Goal: Check status: Check status

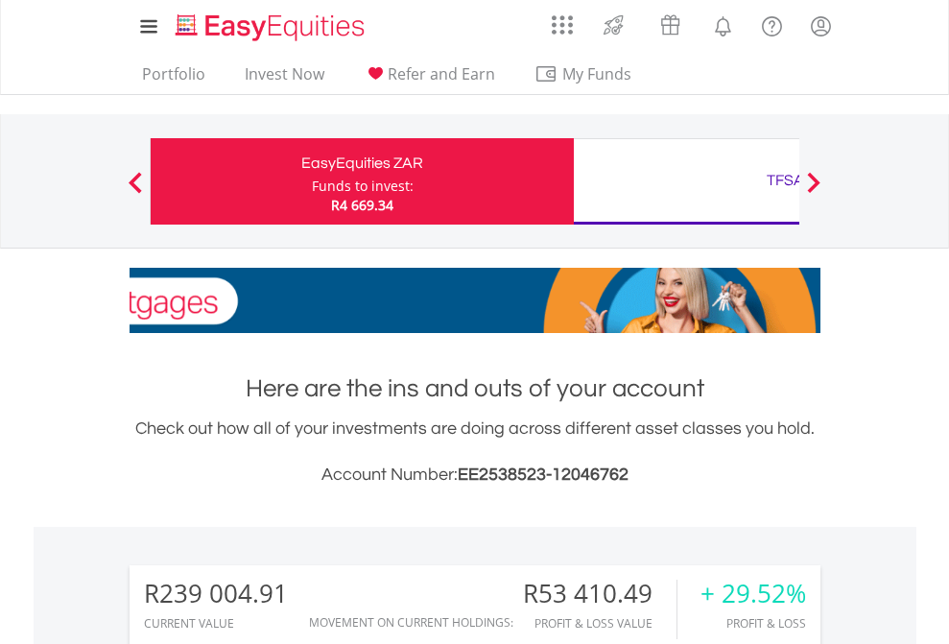
scroll to position [184, 301]
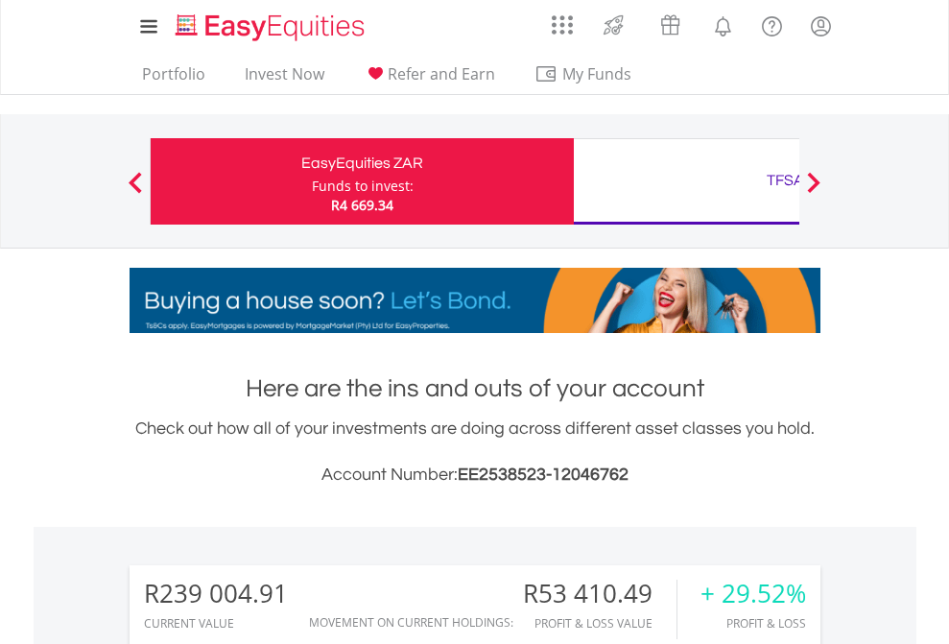
click at [312, 181] on div "Funds to invest:" at bounding box center [363, 186] width 102 height 19
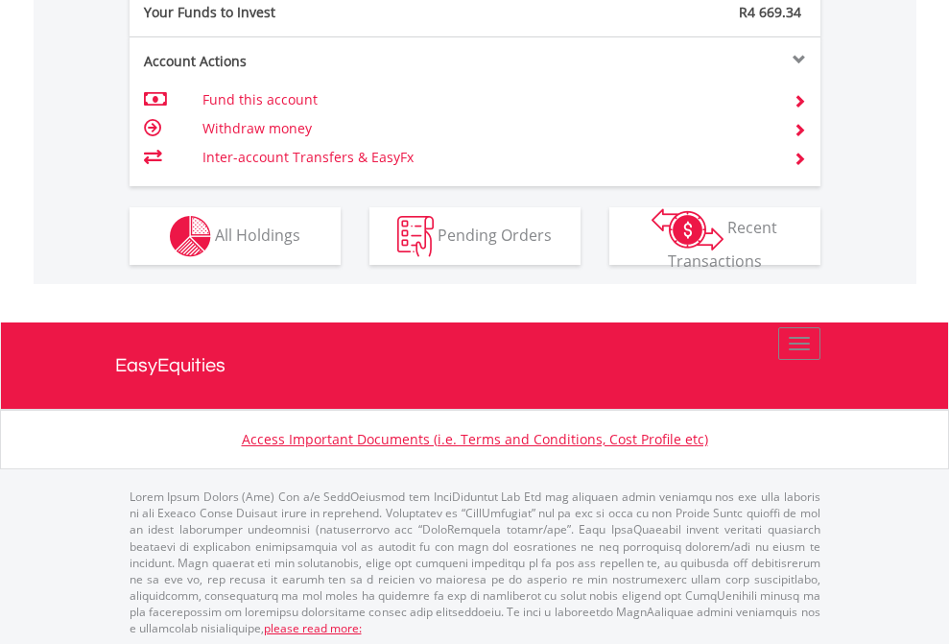
scroll to position [1917, 0]
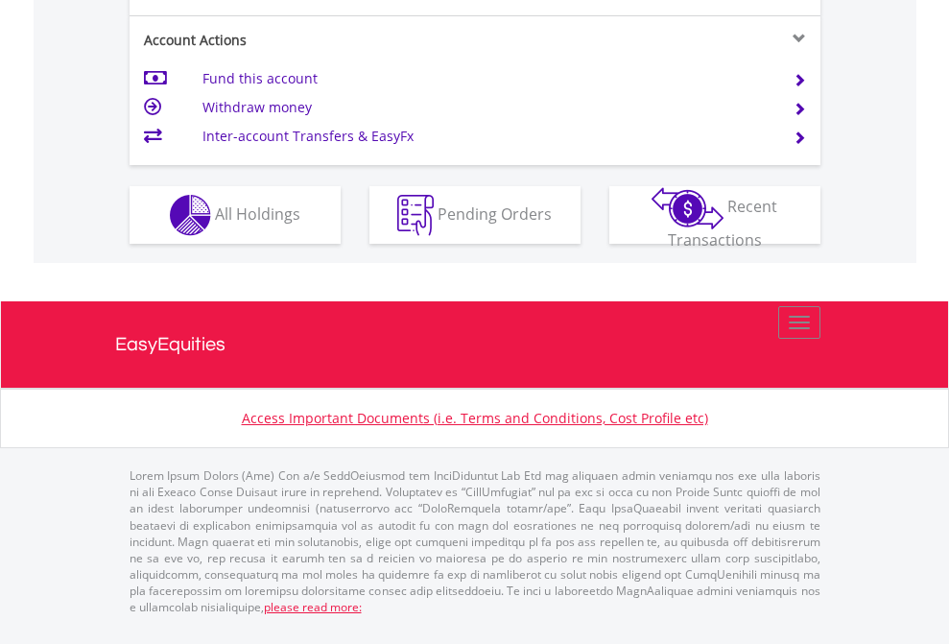
scroll to position [1955, 0]
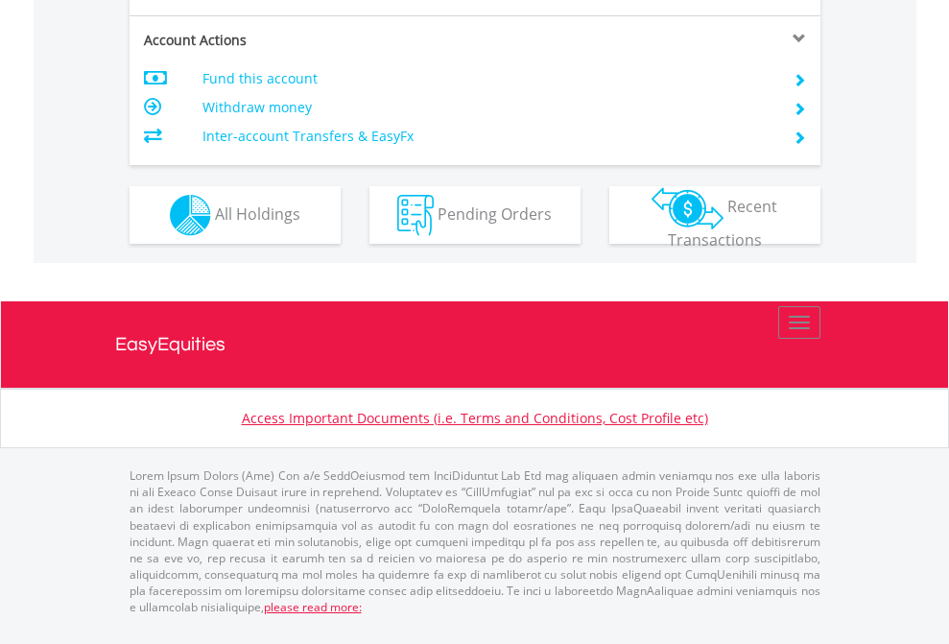
scroll to position [1802, 0]
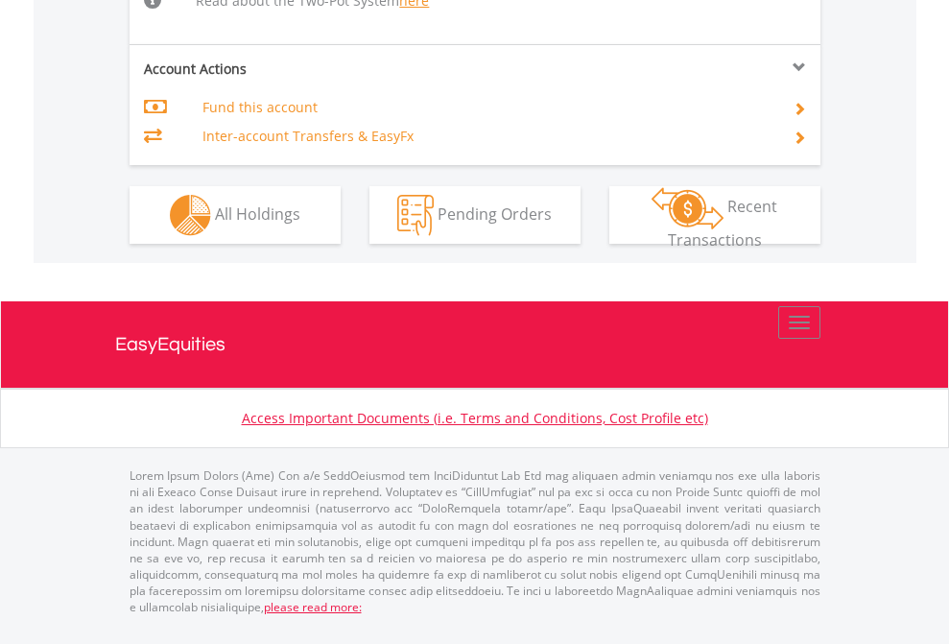
scroll to position [1991, 0]
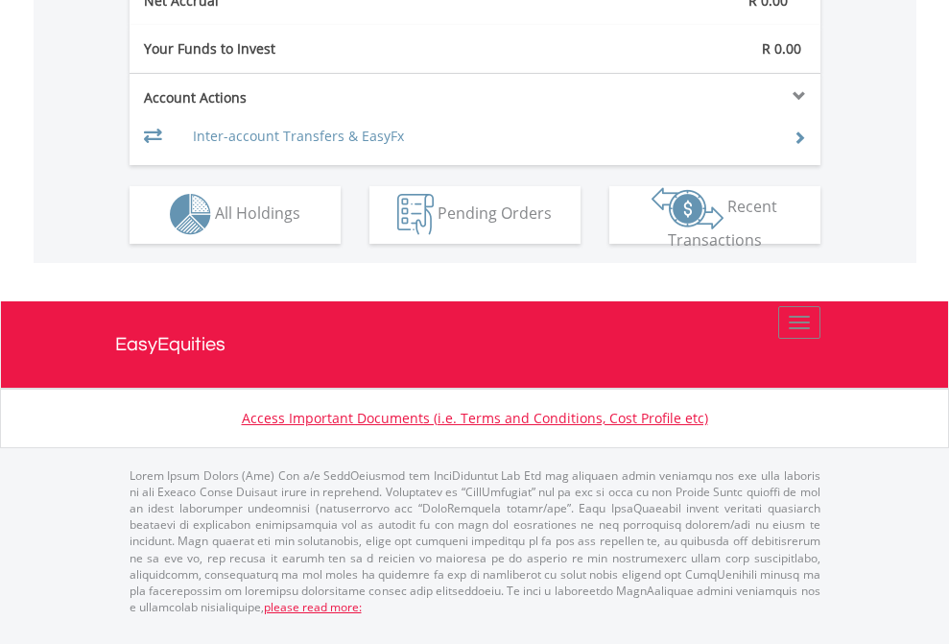
scroll to position [1795, 0]
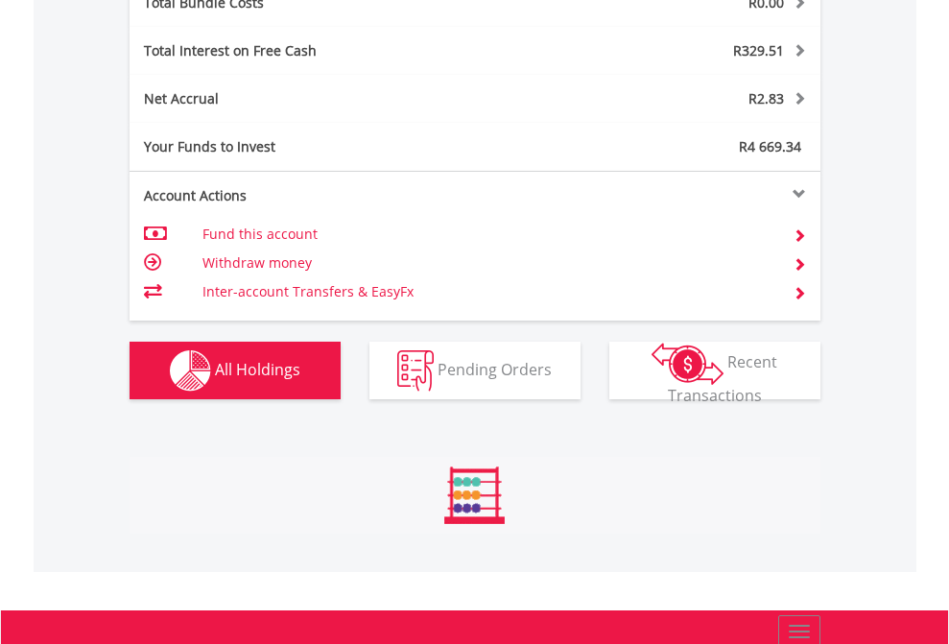
scroll to position [2250, 0]
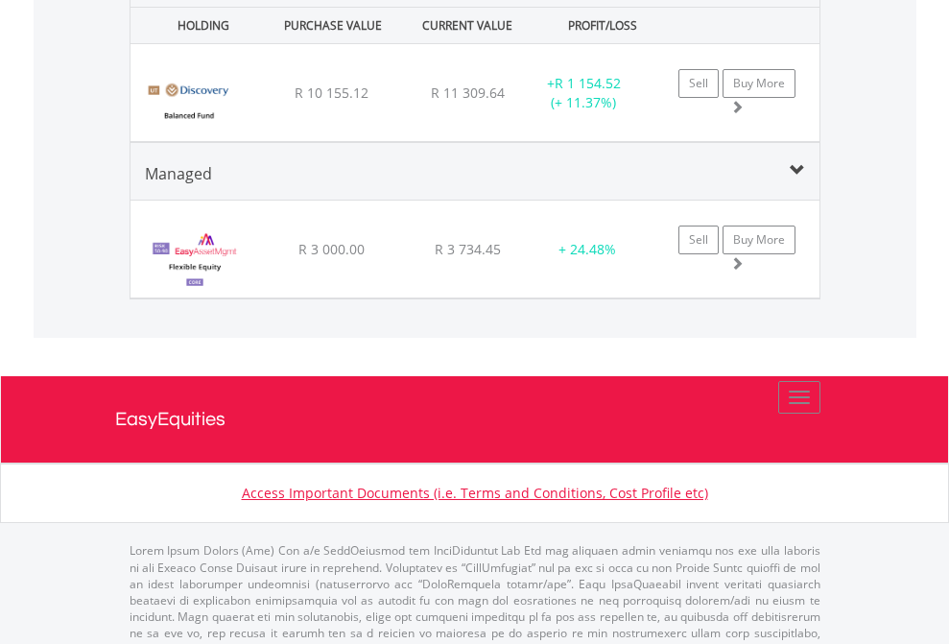
scroll to position [138, 0]
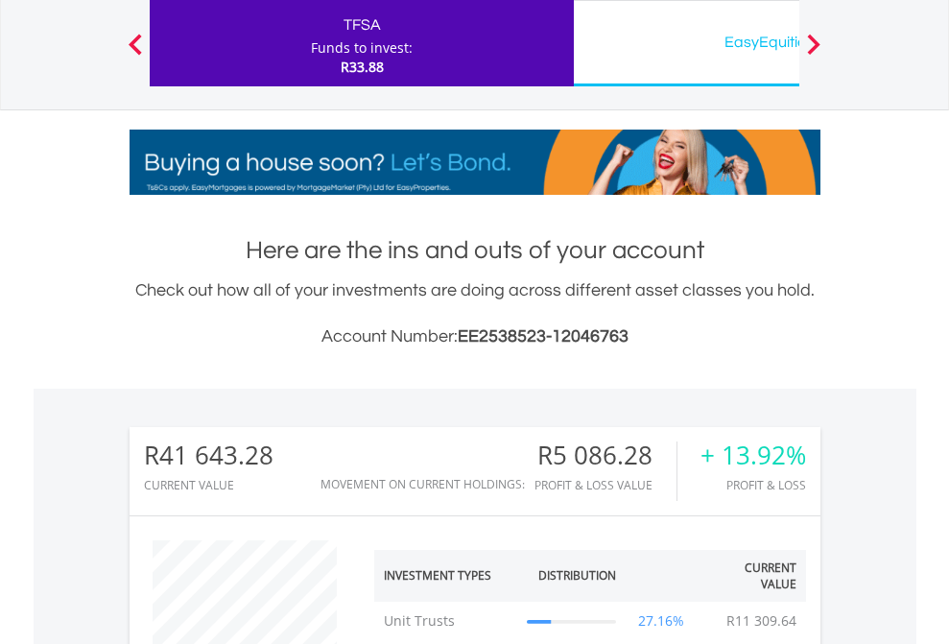
click at [686, 43] on div "EasyEquities USD" at bounding box center [786, 42] width 400 height 27
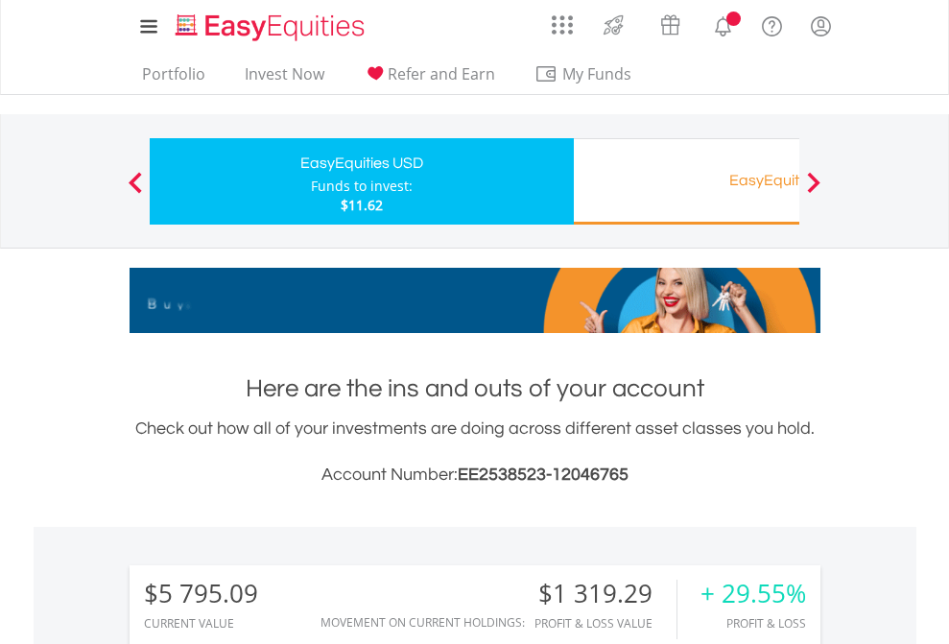
scroll to position [184, 301]
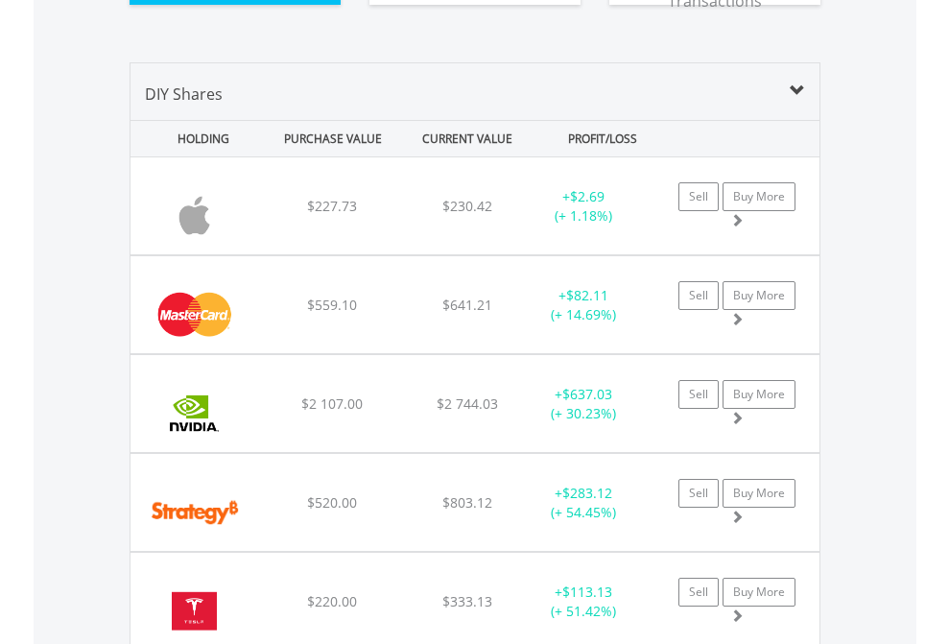
scroll to position [2135, 0]
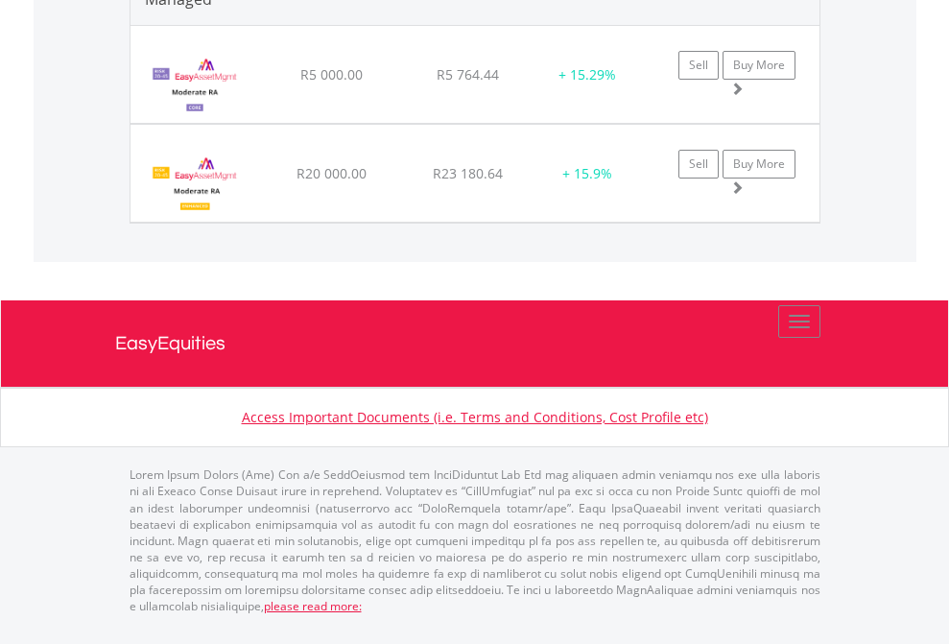
scroll to position [184, 301]
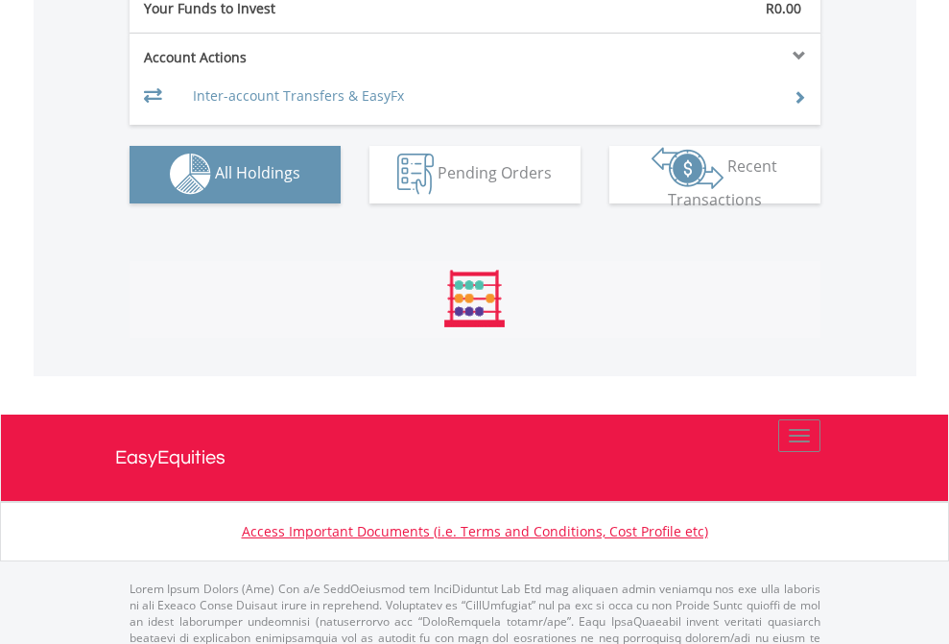
scroll to position [1901, 0]
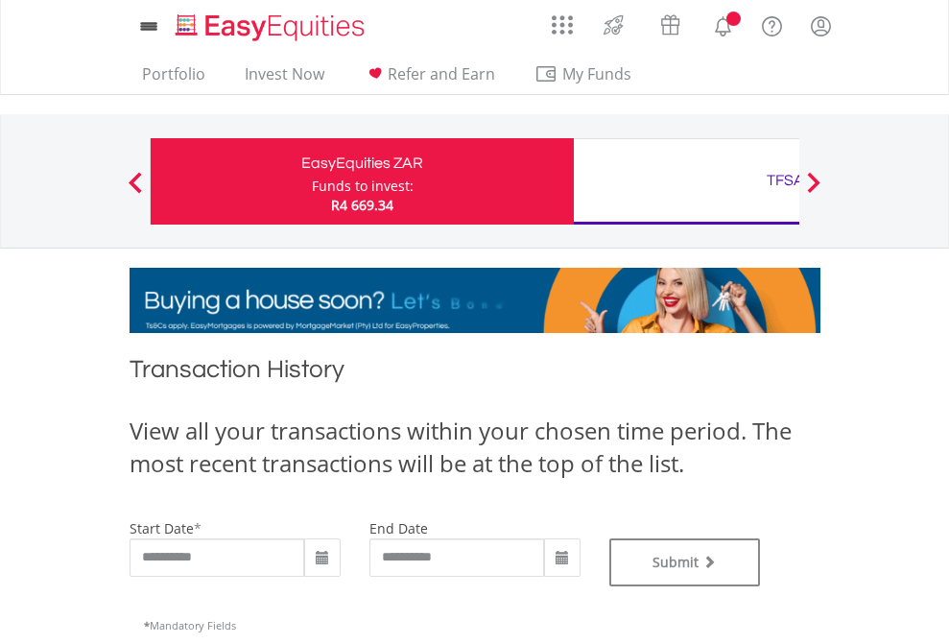
type input "**********"
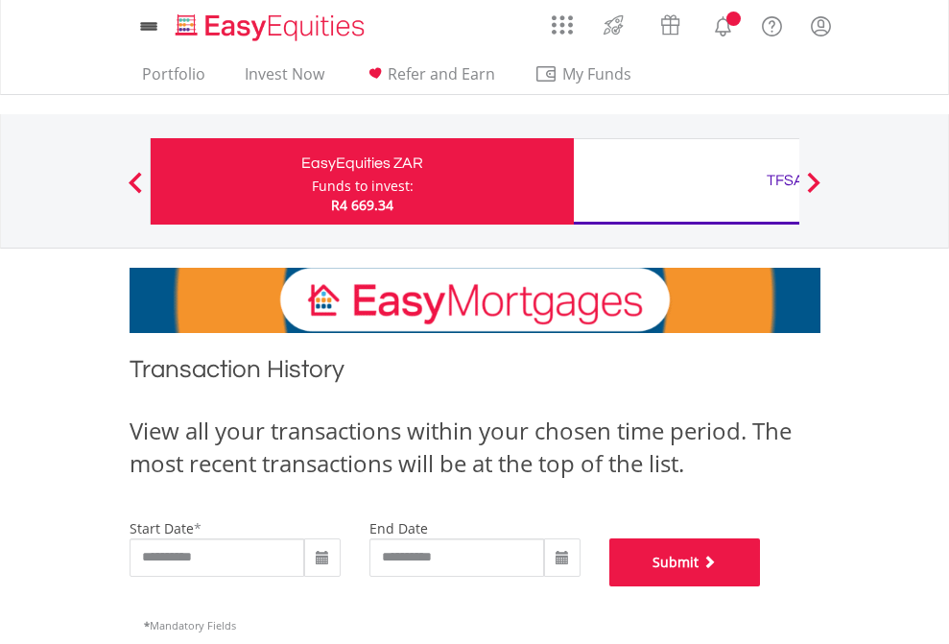
click at [761, 587] on button "Submit" at bounding box center [686, 563] width 152 height 48
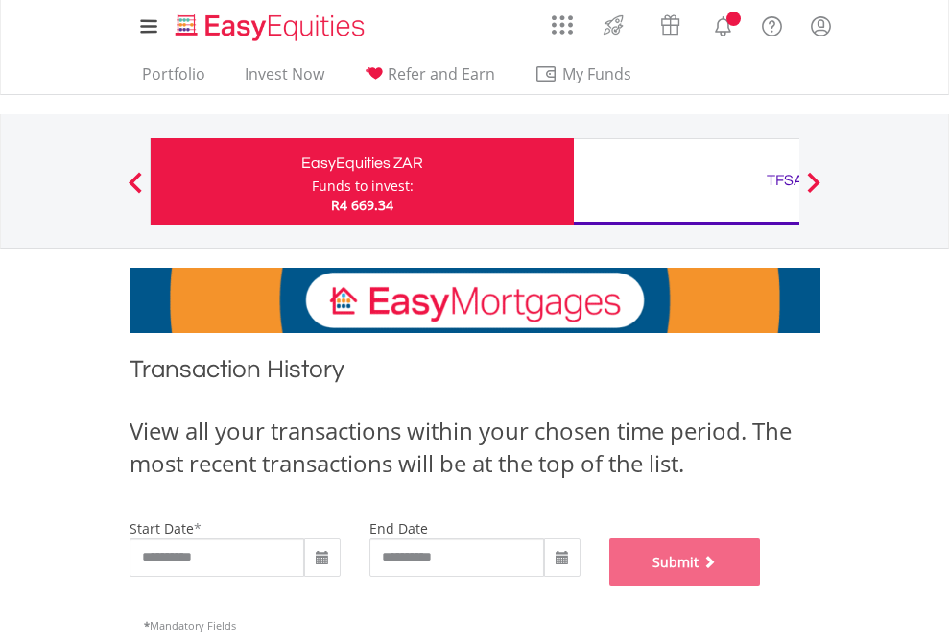
scroll to position [779, 0]
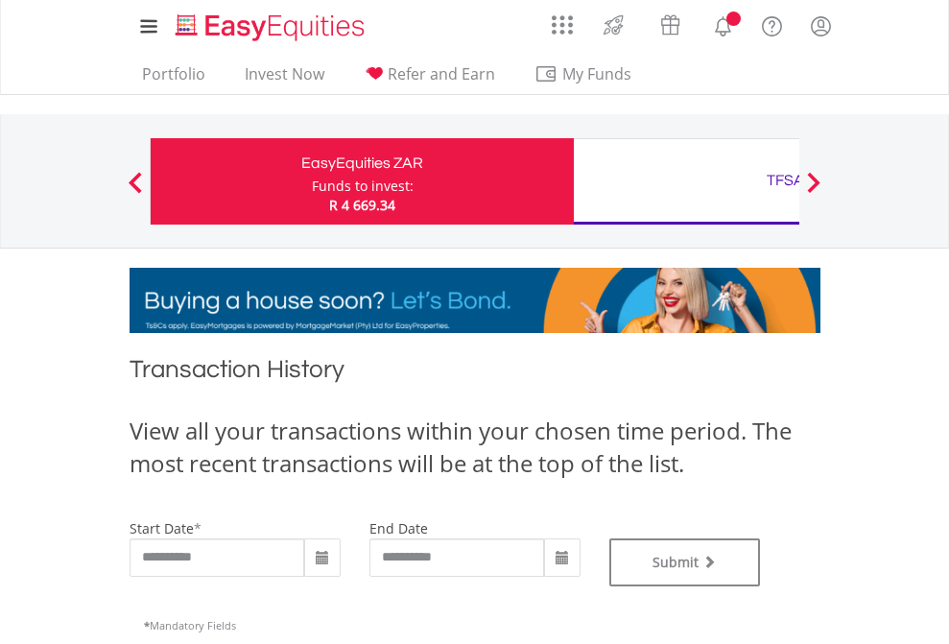
click at [686, 181] on div "TFSA" at bounding box center [786, 180] width 400 height 27
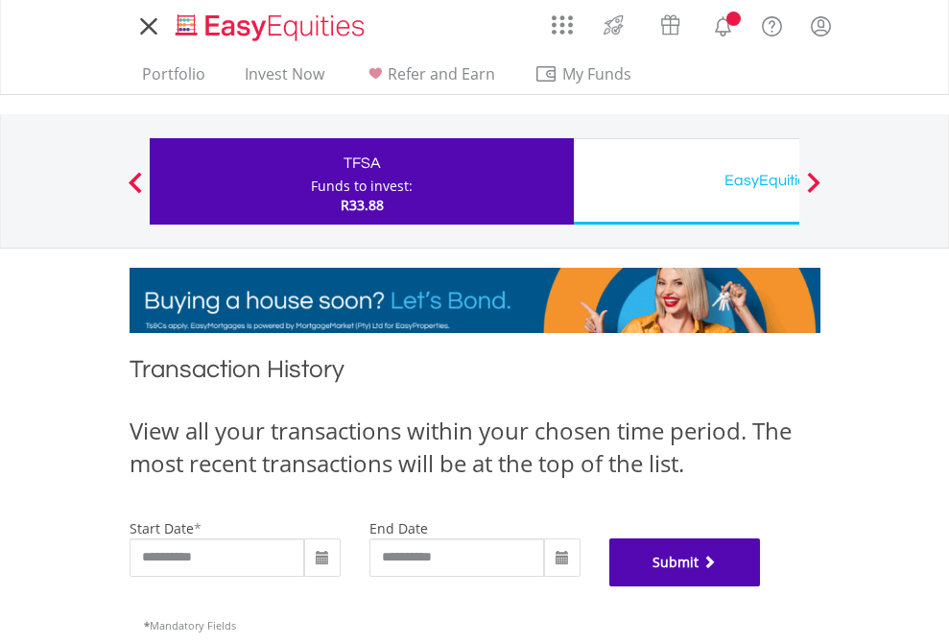
click at [761, 587] on button "Submit" at bounding box center [686, 563] width 152 height 48
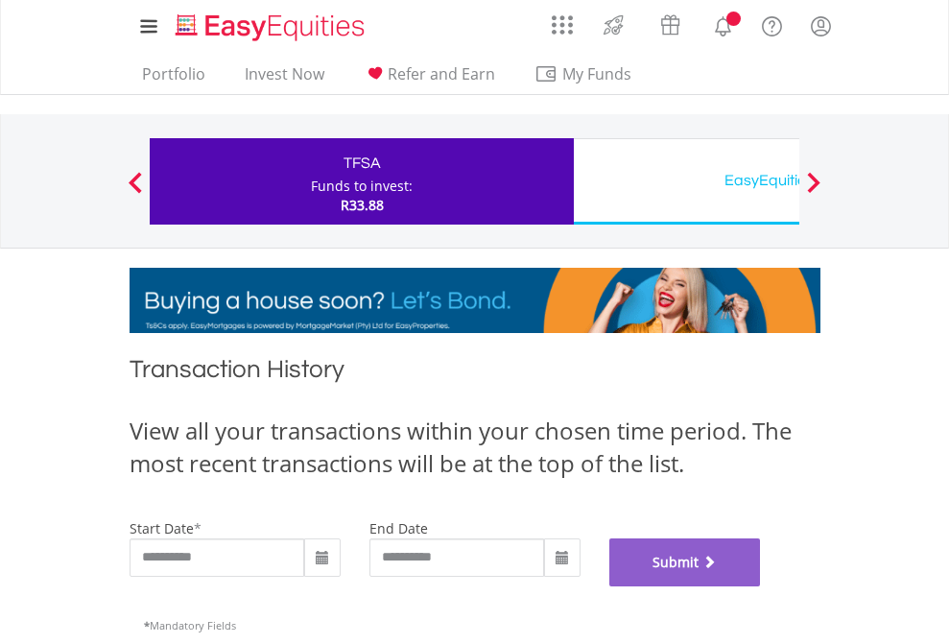
scroll to position [779, 0]
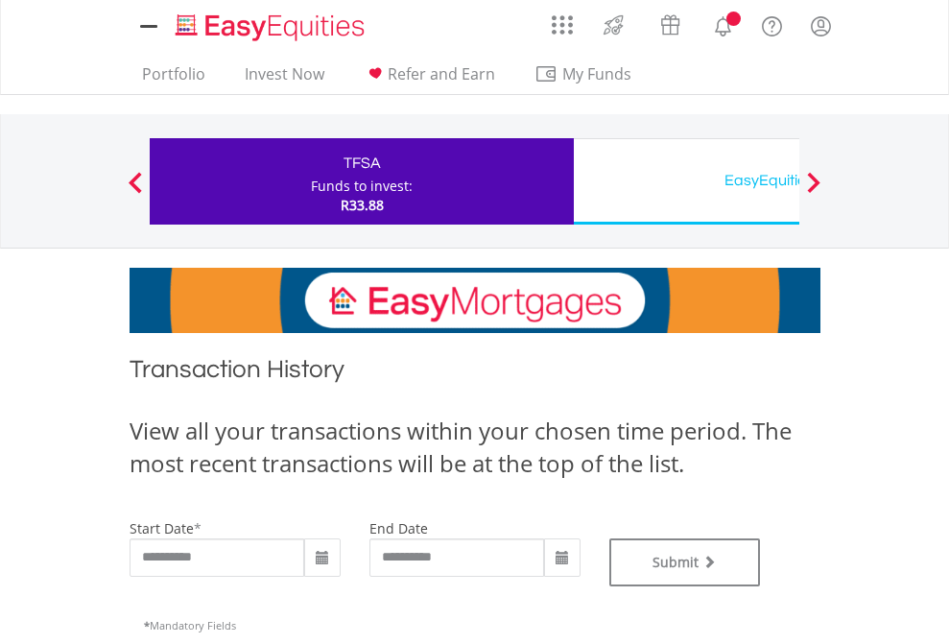
click at [686, 181] on div "EasyEquities USD" at bounding box center [786, 180] width 400 height 27
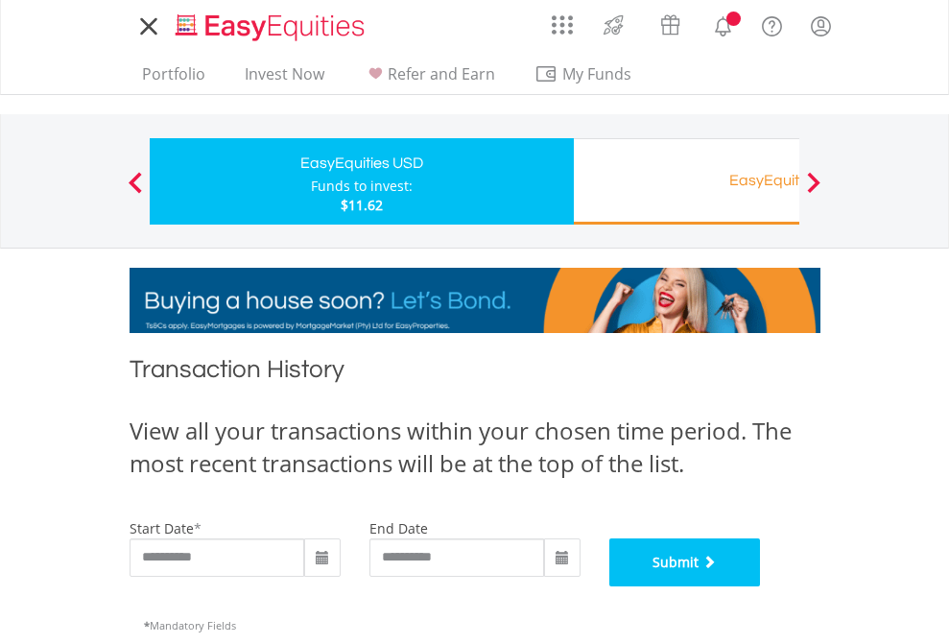
click at [761, 587] on button "Submit" at bounding box center [686, 563] width 152 height 48
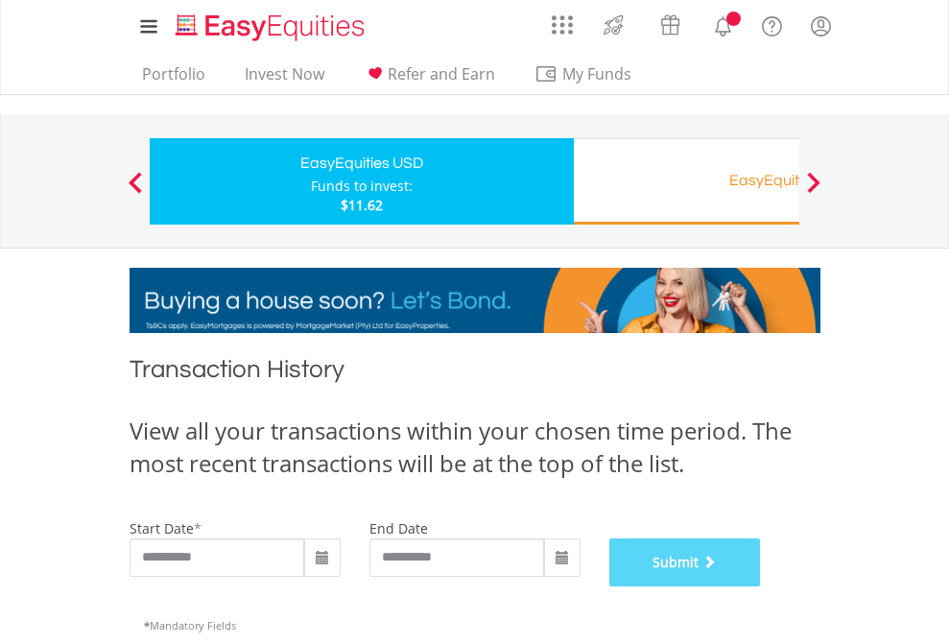
scroll to position [779, 0]
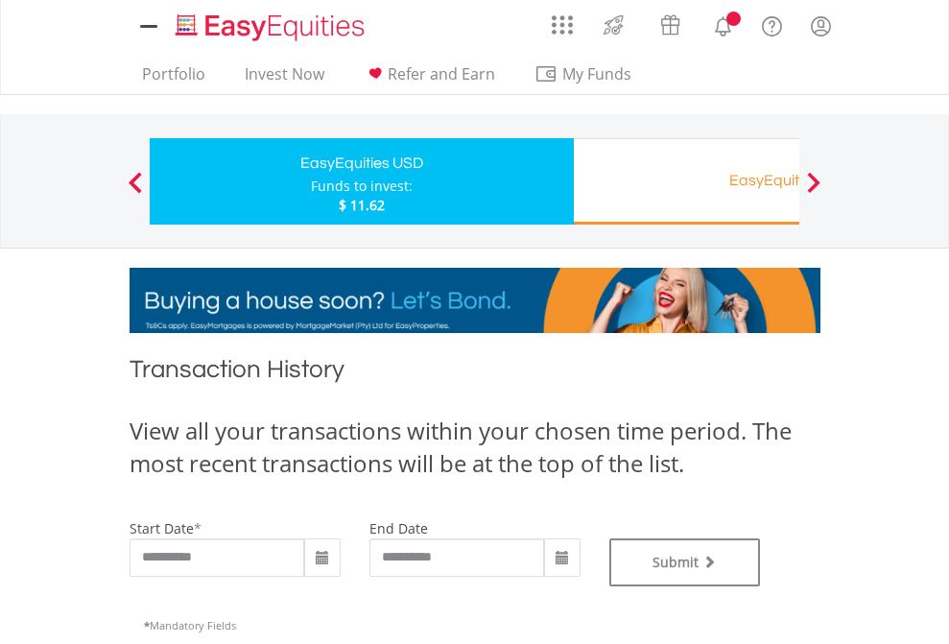
click at [686, 181] on div "EasyEquities RA" at bounding box center [786, 180] width 400 height 27
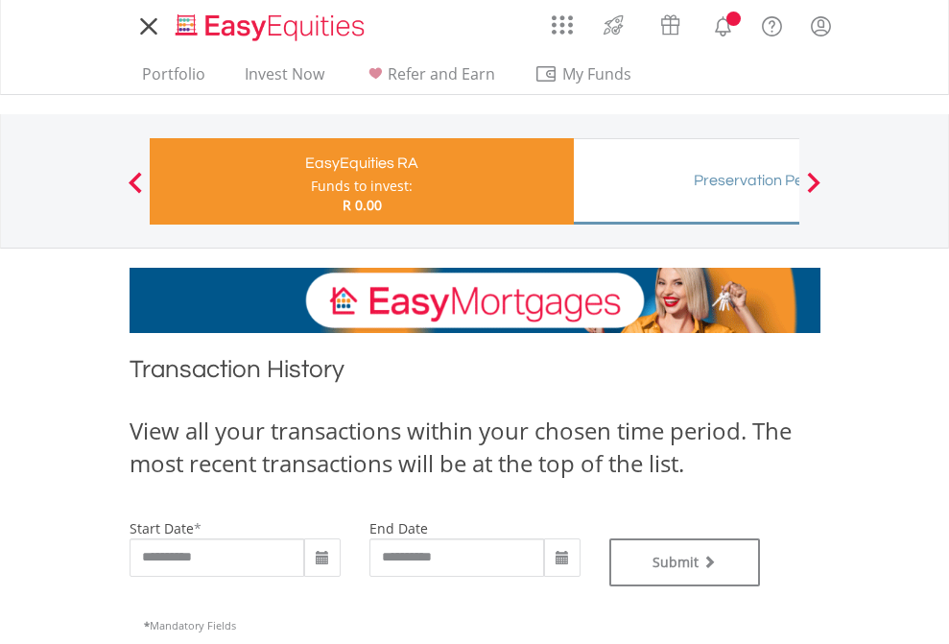
type input "**********"
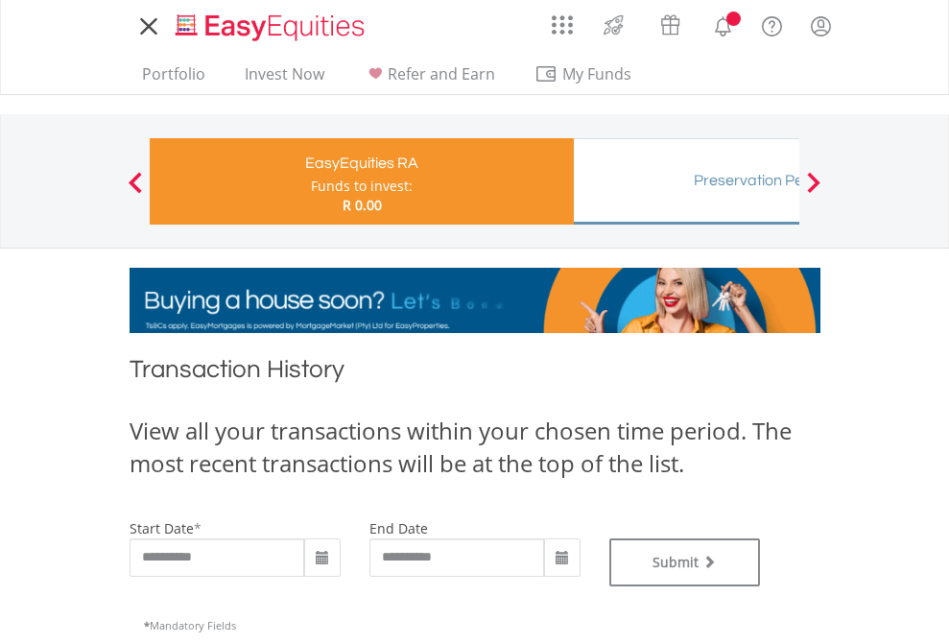
type input "**********"
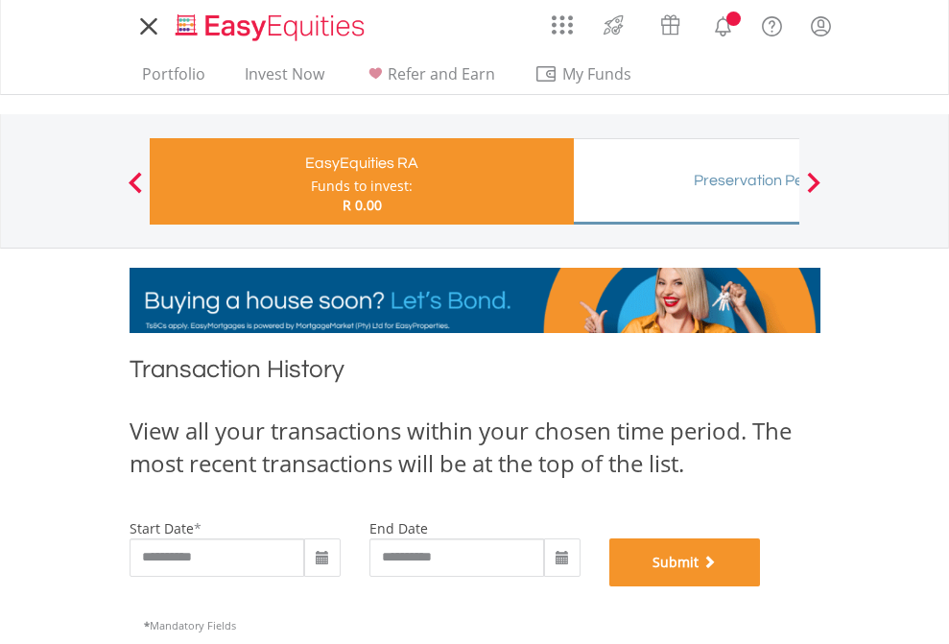
click at [761, 587] on button "Submit" at bounding box center [686, 563] width 152 height 48
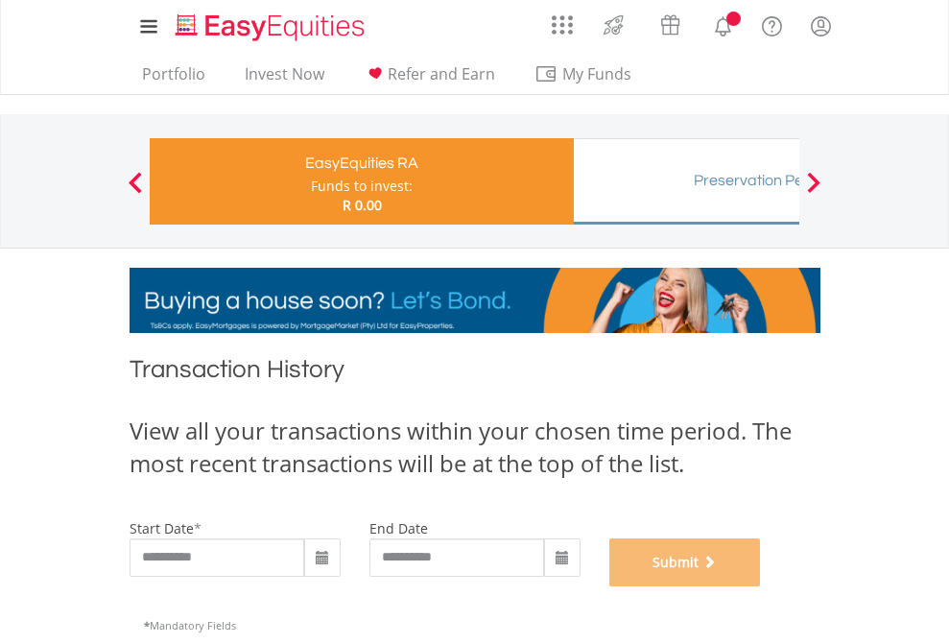
scroll to position [779, 0]
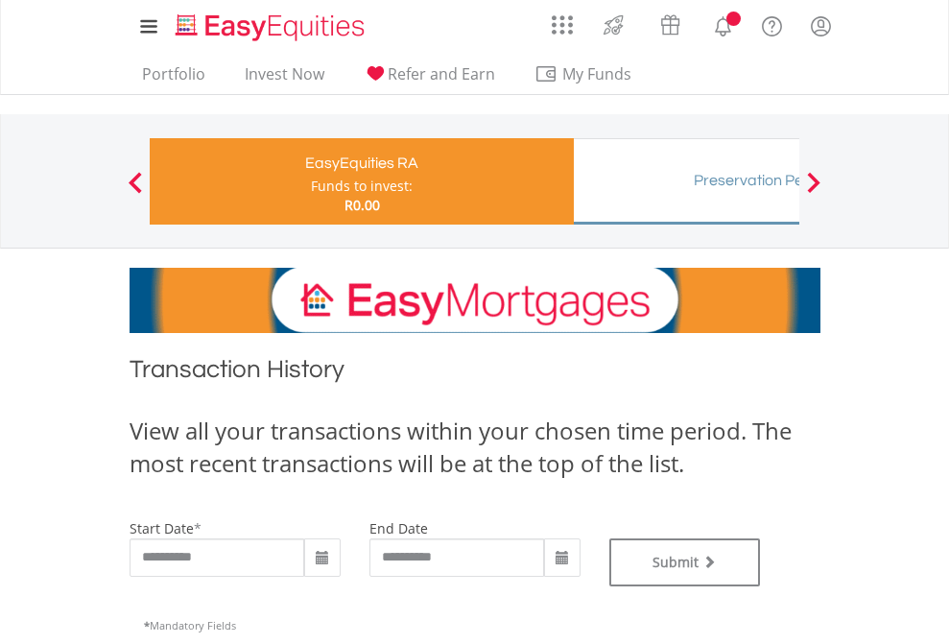
click at [686, 181] on div "Preservation Pension Fund" at bounding box center [786, 180] width 400 height 27
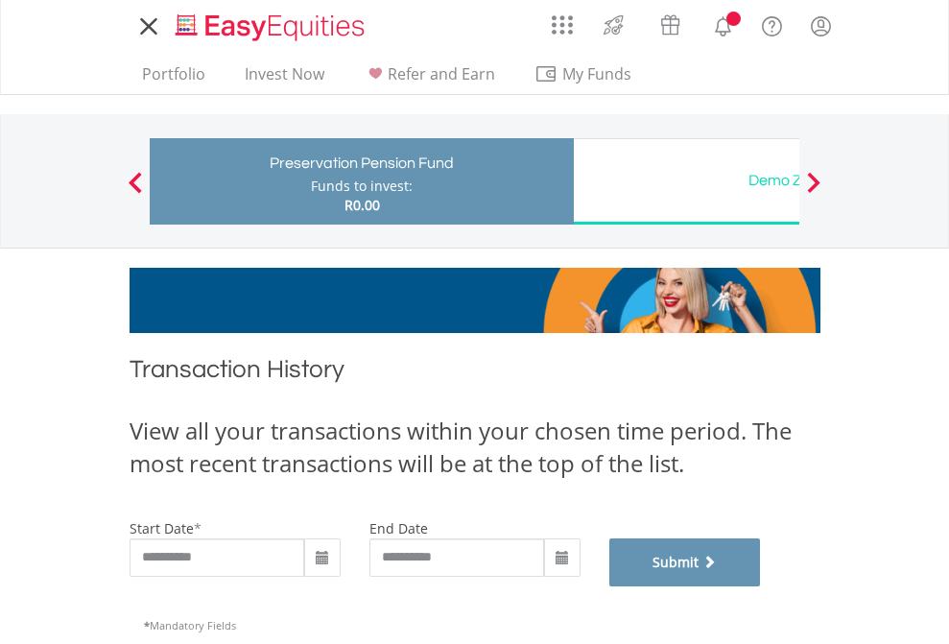
click at [761, 587] on button "Submit" at bounding box center [686, 563] width 152 height 48
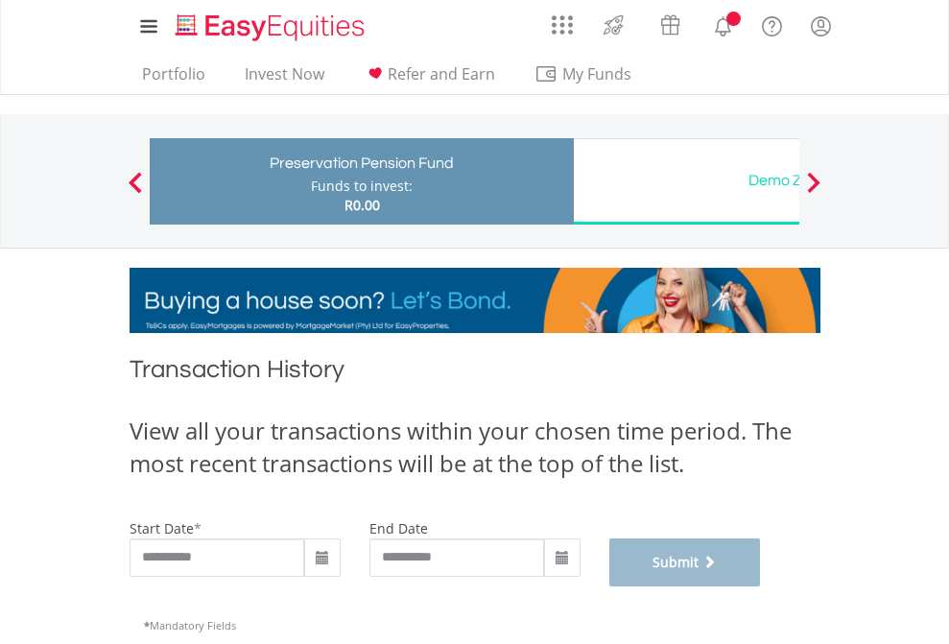
scroll to position [779, 0]
